Goal: Task Accomplishment & Management: Use online tool/utility

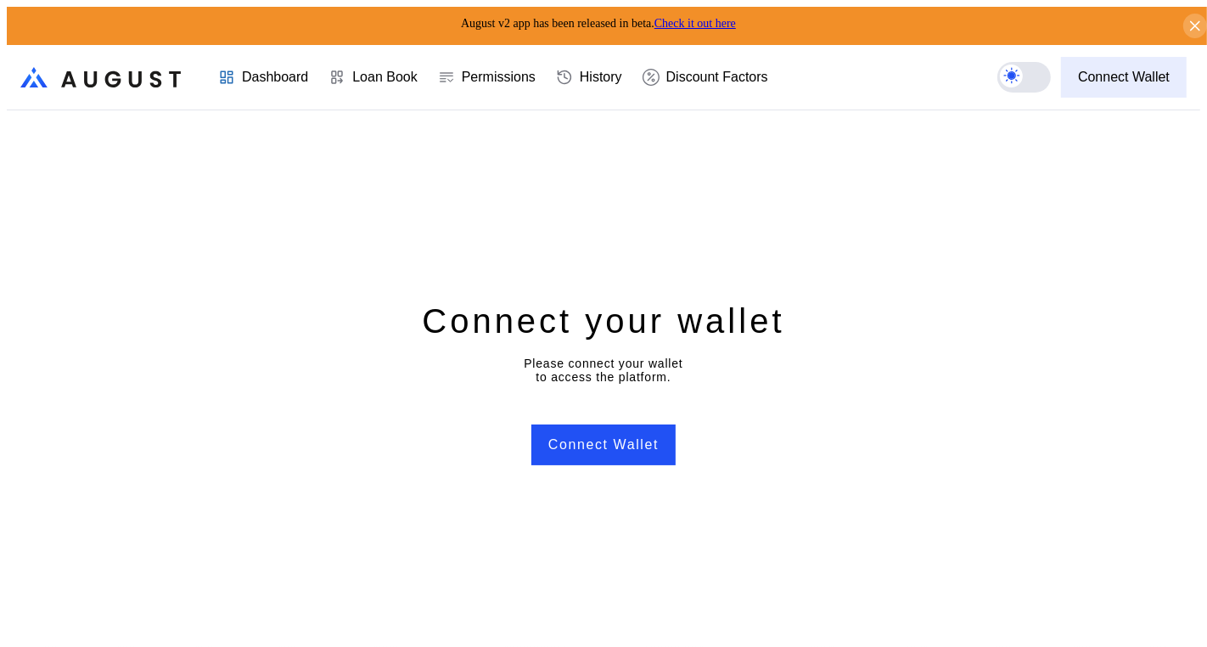
click at [1110, 70] on div "Connect Wallet" at bounding box center [1124, 77] width 92 height 15
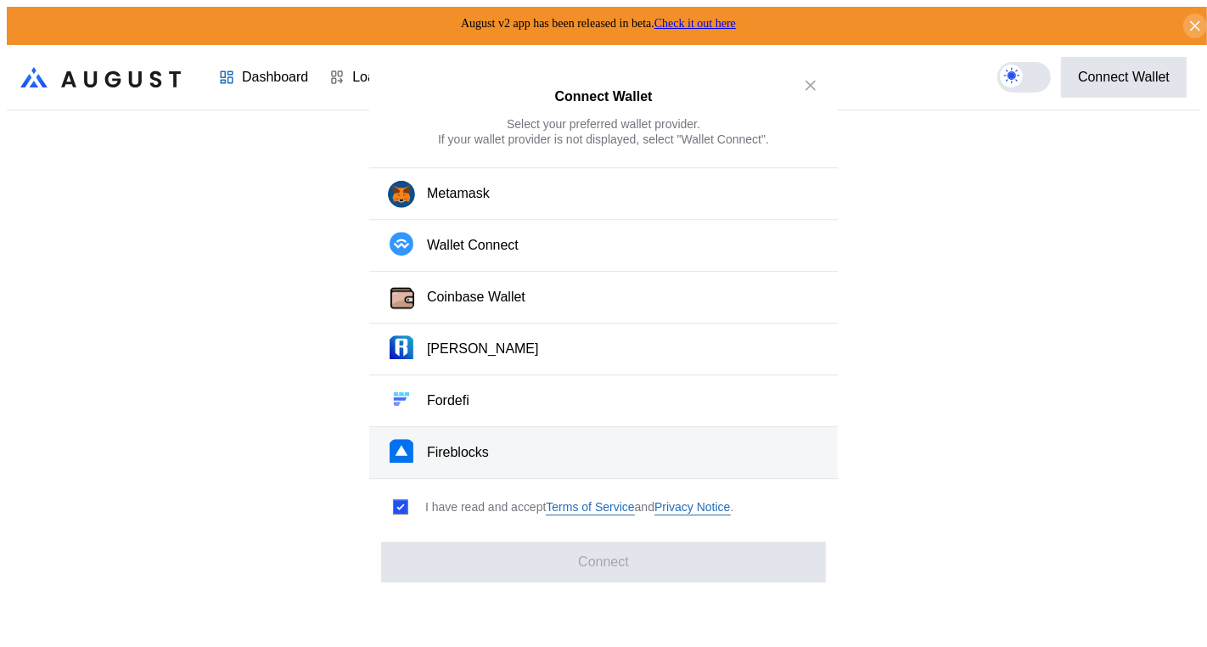
click at [501, 445] on button "Fireblocks" at bounding box center [603, 453] width 468 height 52
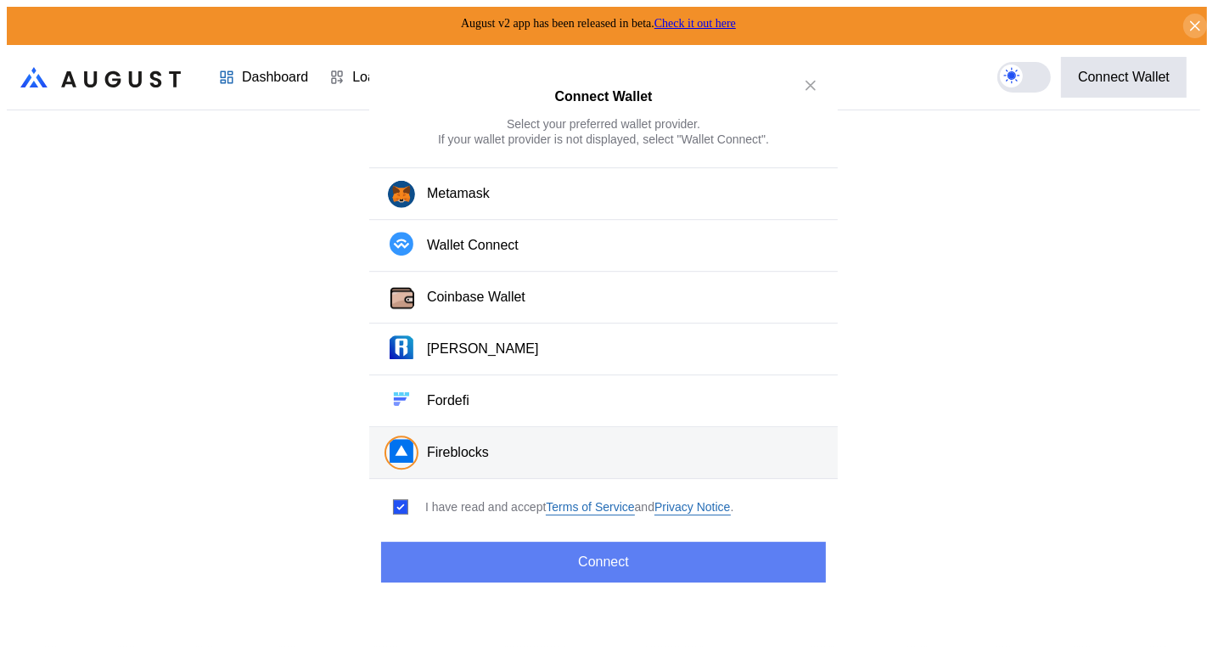
click at [544, 541] on button "Connect" at bounding box center [603, 561] width 445 height 41
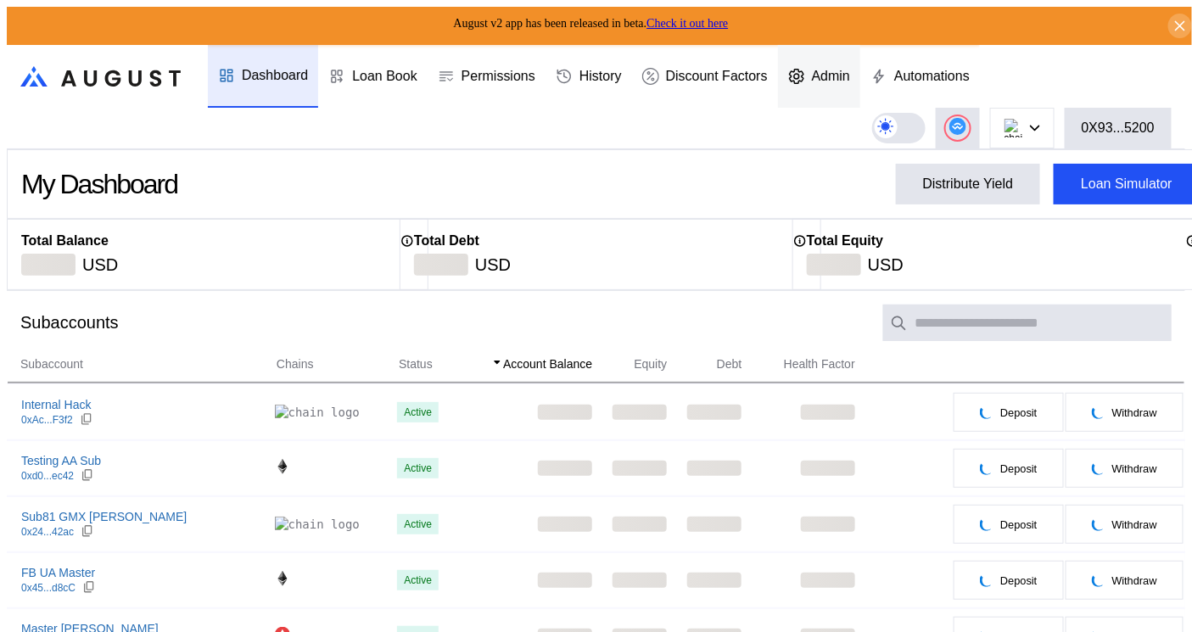
click at [832, 82] on div "Admin" at bounding box center [819, 76] width 82 height 63
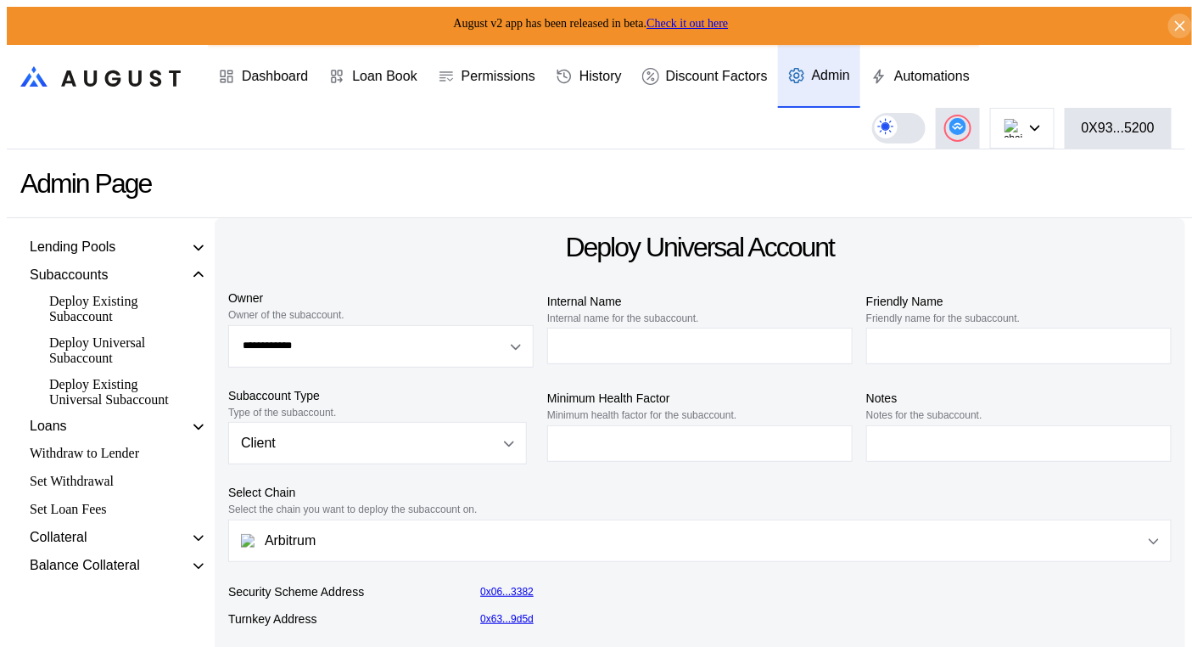
click at [98, 408] on div "Deploy Existing Universal Subaccount" at bounding box center [116, 392] width 150 height 36
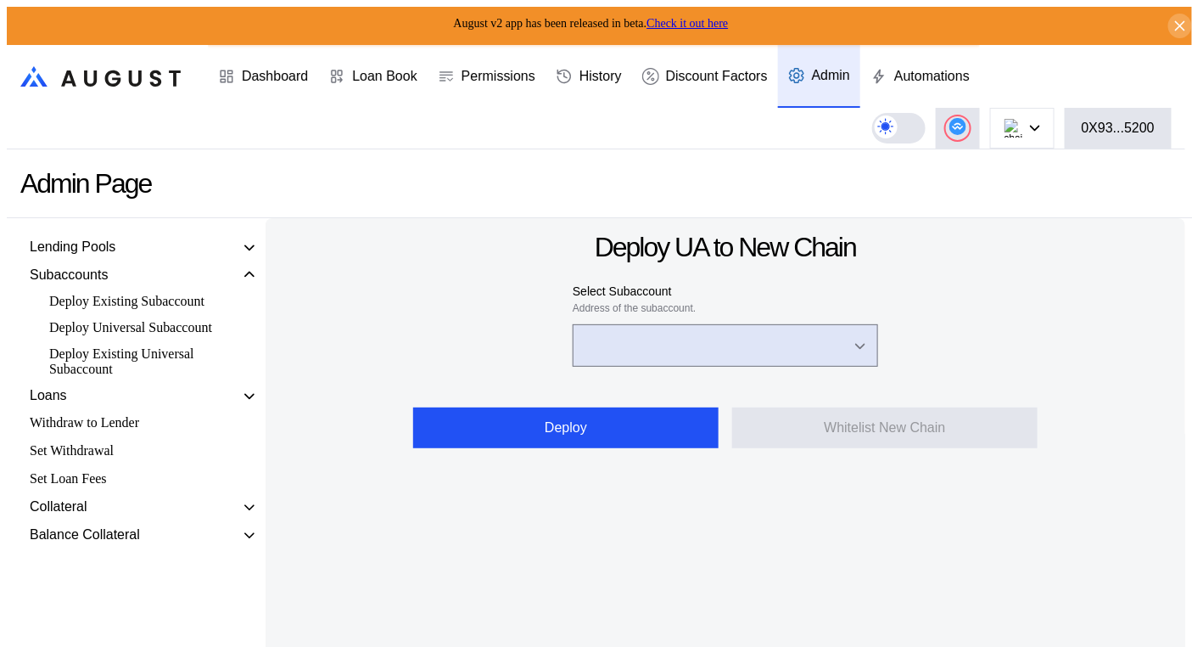
click at [598, 342] on input "Open menu" at bounding box center [715, 345] width 261 height 41
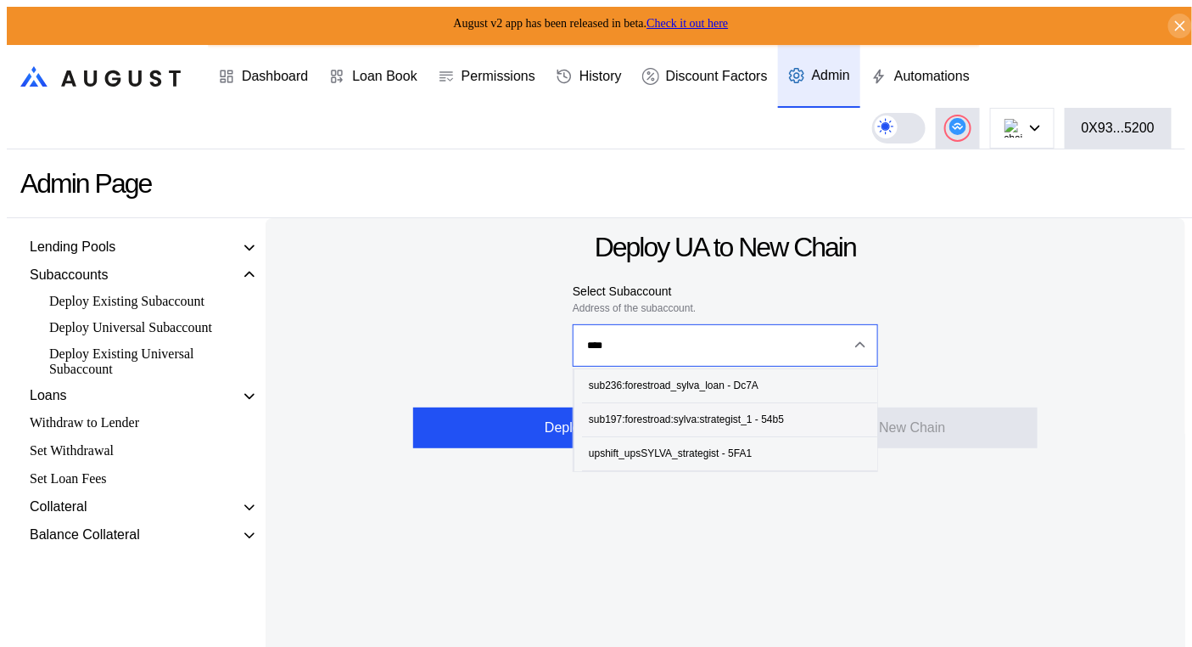
click at [771, 419] on div "sub197:forestroad:sylva:strategist_1 - 54b5" at bounding box center [686, 419] width 195 height 12
type input "**********"
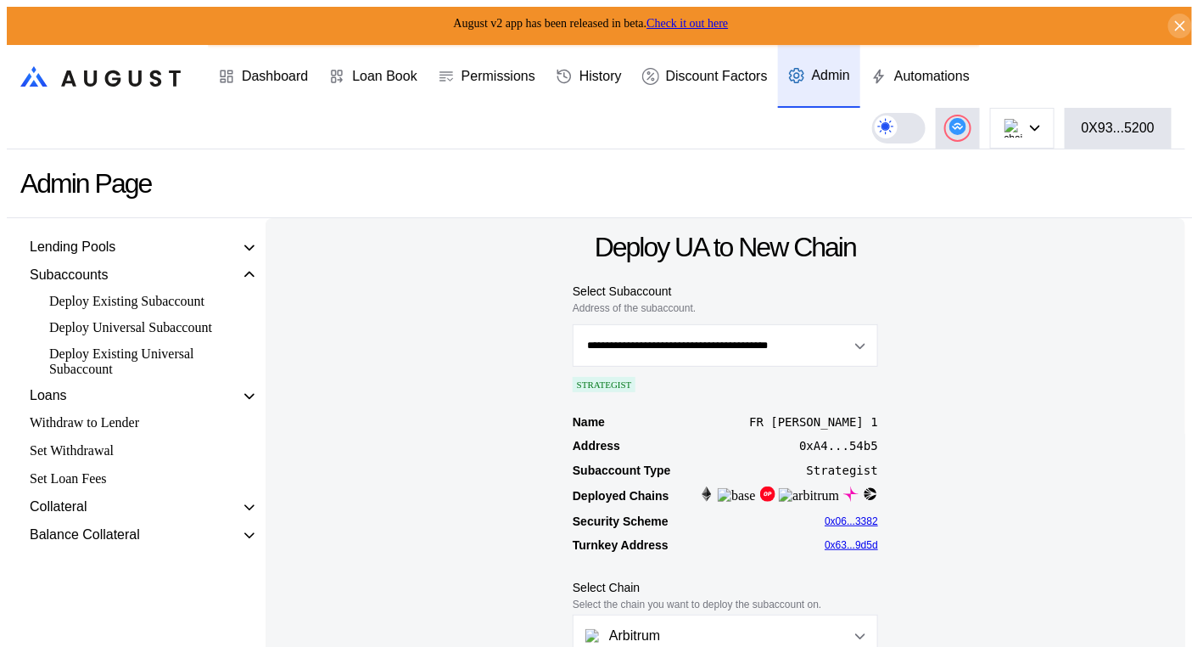
click at [1090, 472] on div "Name FR [PERSON_NAME] 1 Address 0xA4...54b5 Subaccount Type Strategist Deployed…" at bounding box center [725, 485] width 893 height 147
